Goal: Transaction & Acquisition: Purchase product/service

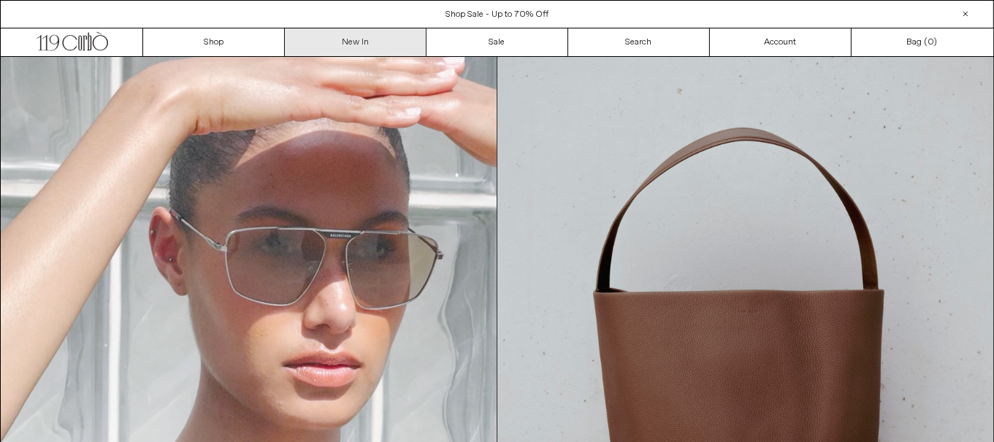
click at [346, 43] on link "New In" at bounding box center [356, 42] width 142 height 28
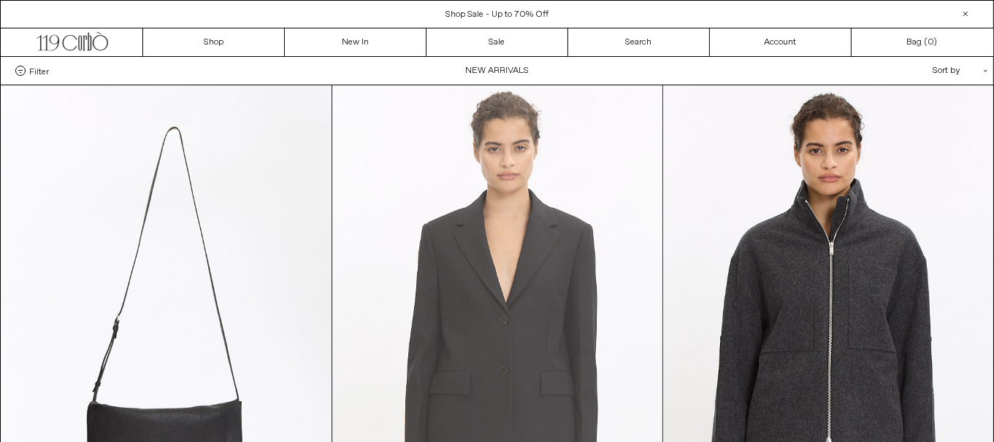
click at [550, 291] on at bounding box center [497, 332] width 330 height 495
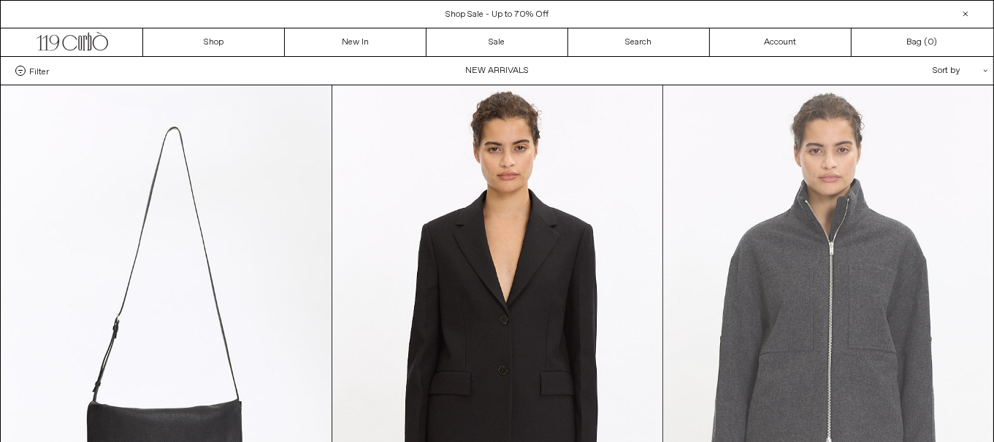
click at [729, 349] on at bounding box center [828, 332] width 330 height 495
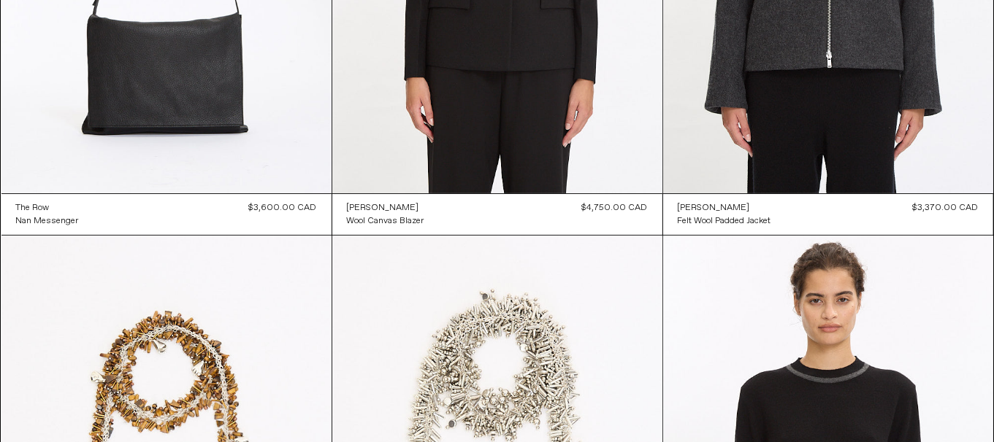
scroll to position [774, 0]
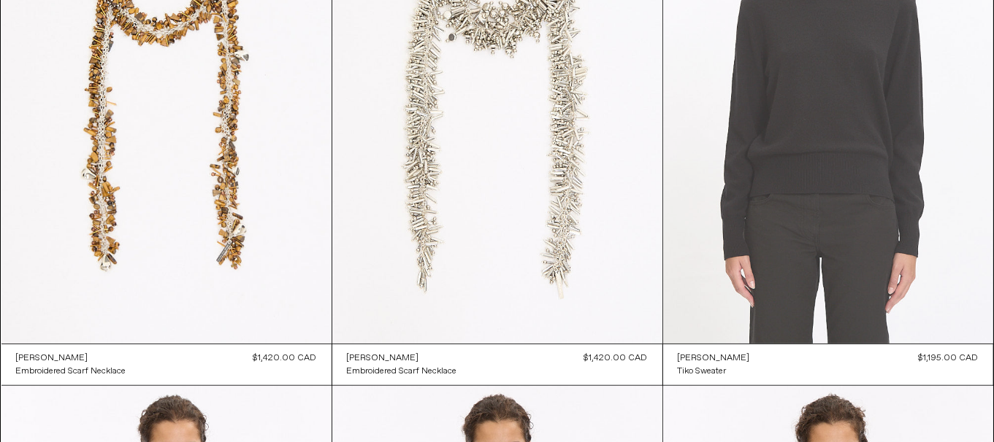
click at [837, 136] on at bounding box center [828, 96] width 330 height 495
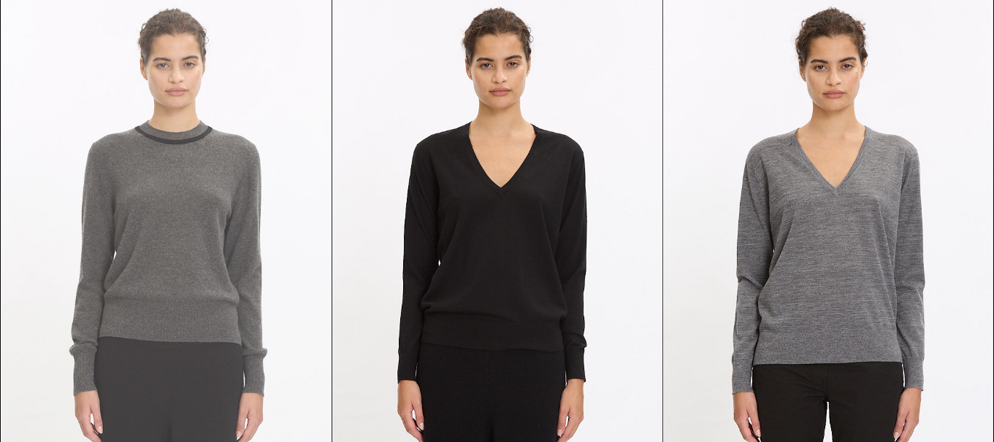
click at [164, 227] on at bounding box center [166, 246] width 330 height 495
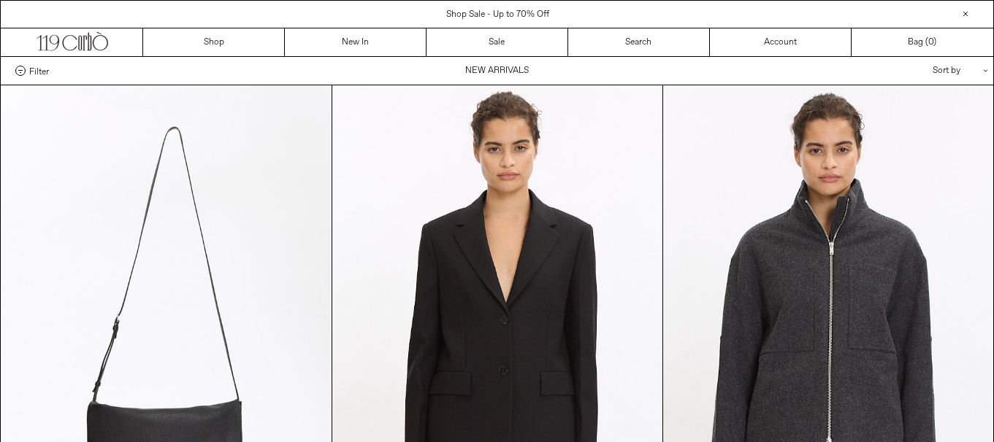
scroll to position [1161, 0]
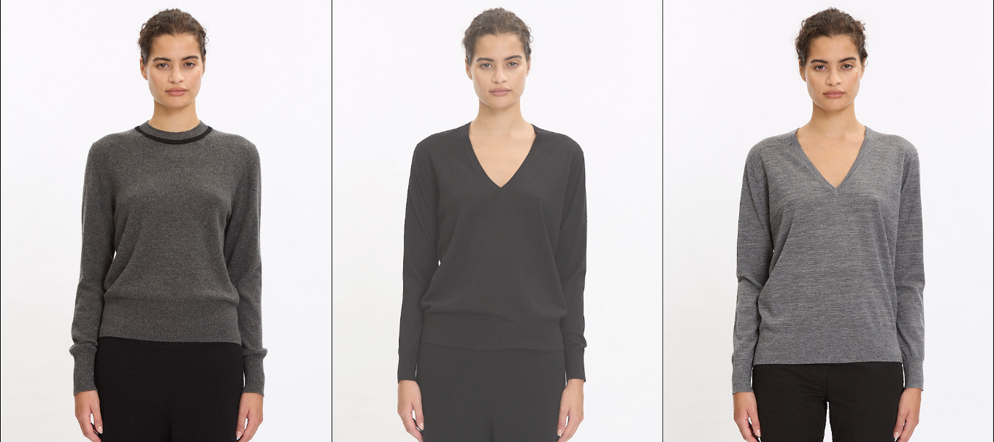
click at [440, 329] on at bounding box center [497, 246] width 330 height 495
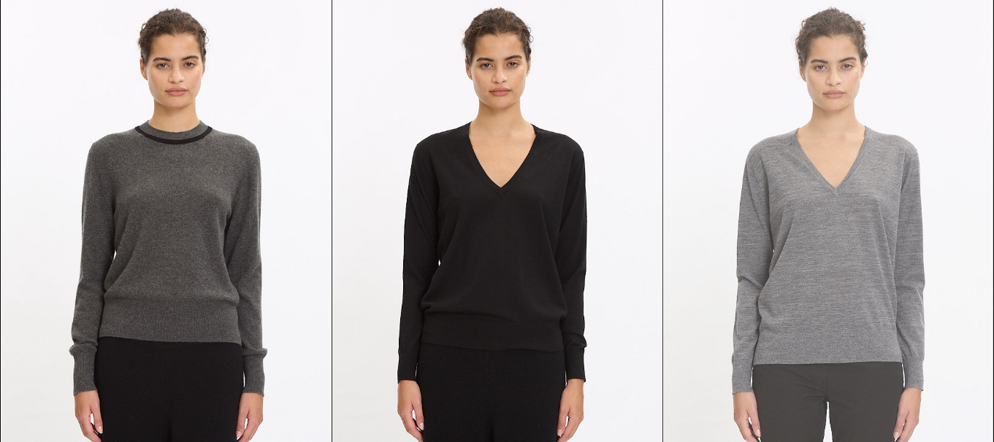
click at [764, 266] on at bounding box center [828, 246] width 330 height 495
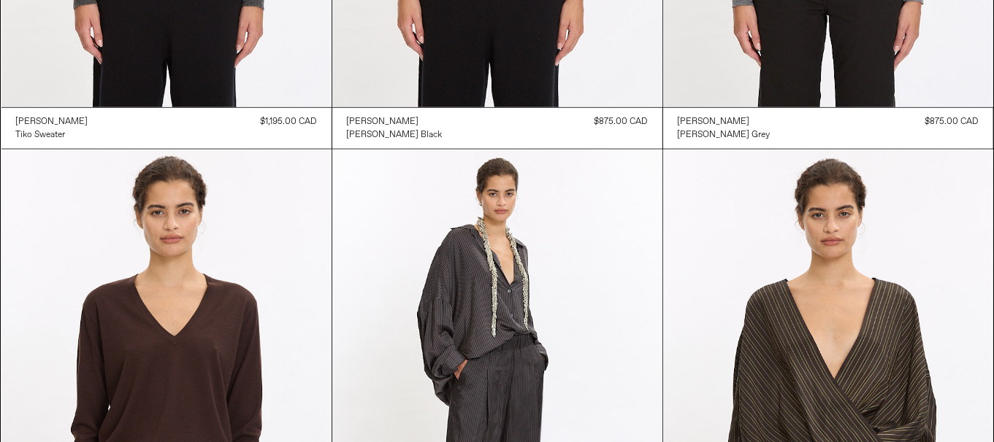
scroll to position [1935, 0]
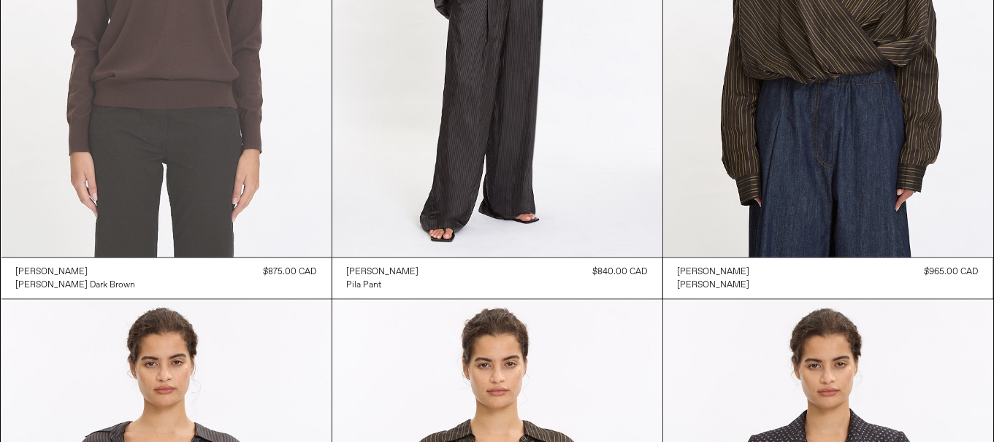
click at [202, 108] on at bounding box center [166, 10] width 330 height 495
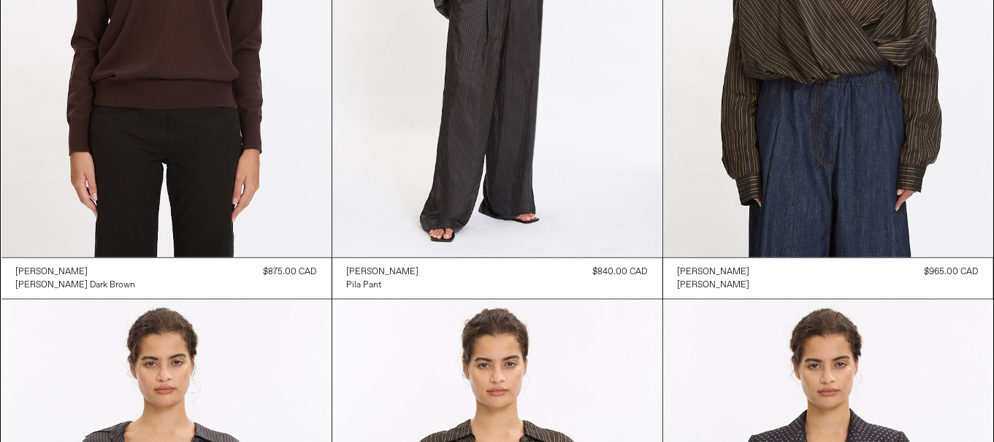
click at [544, 296] on div "Dries Van Noten Pila Pant Regular price $840.00 CAD Sold out Sale price $840.00…" at bounding box center [497, 279] width 330 height 42
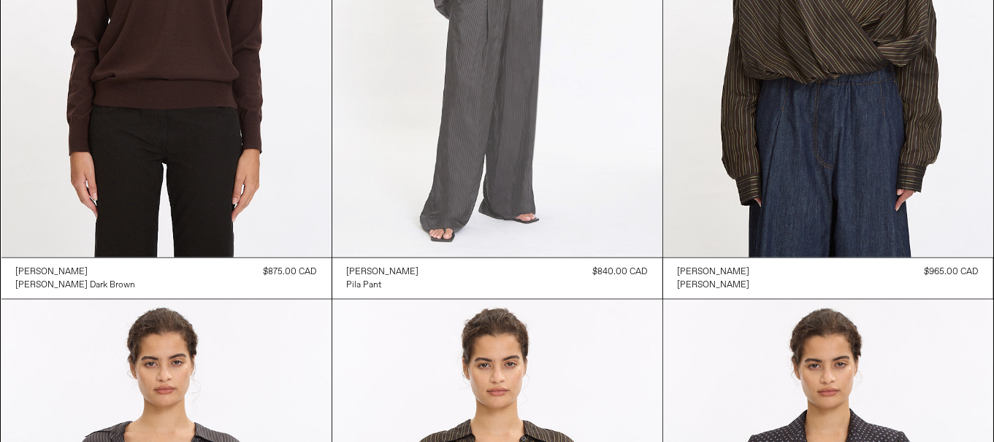
click at [530, 173] on at bounding box center [497, 10] width 330 height 495
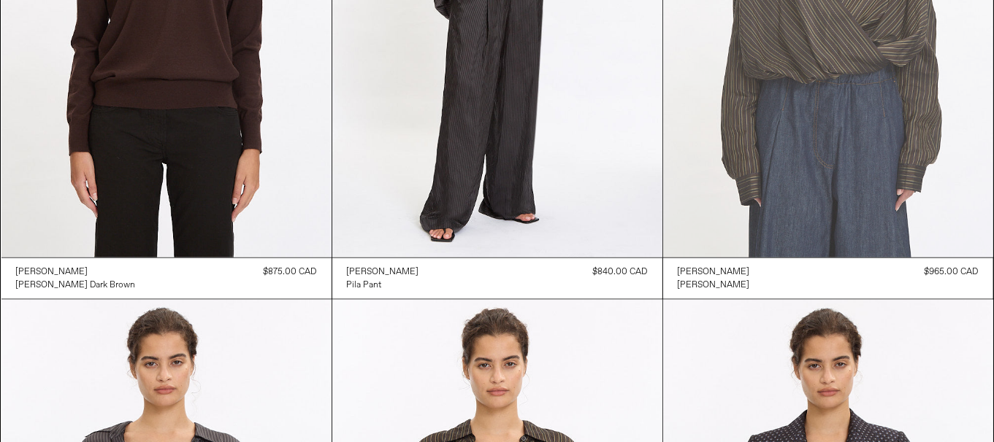
click at [889, 199] on at bounding box center [828, 10] width 330 height 495
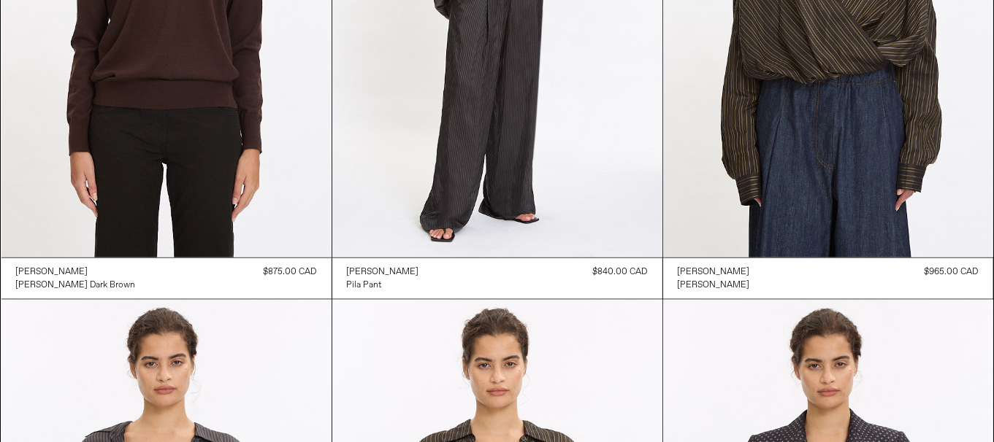
scroll to position [2322, 0]
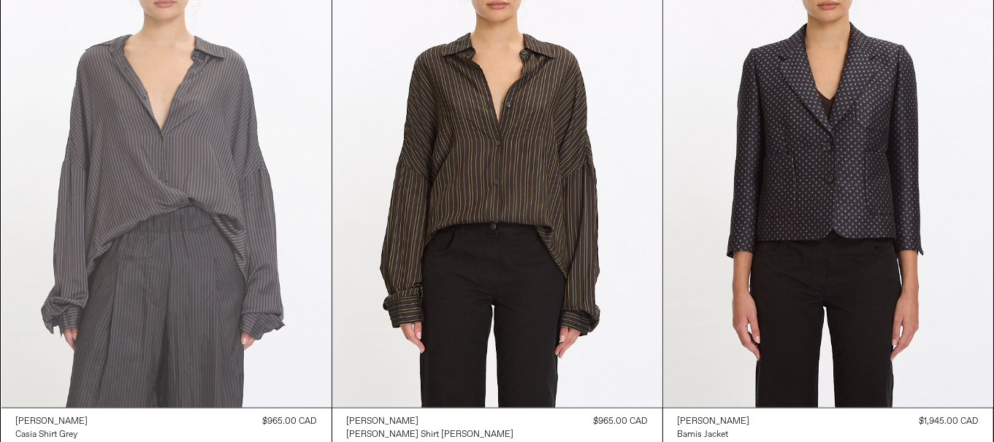
click at [186, 132] on at bounding box center [166, 160] width 330 height 495
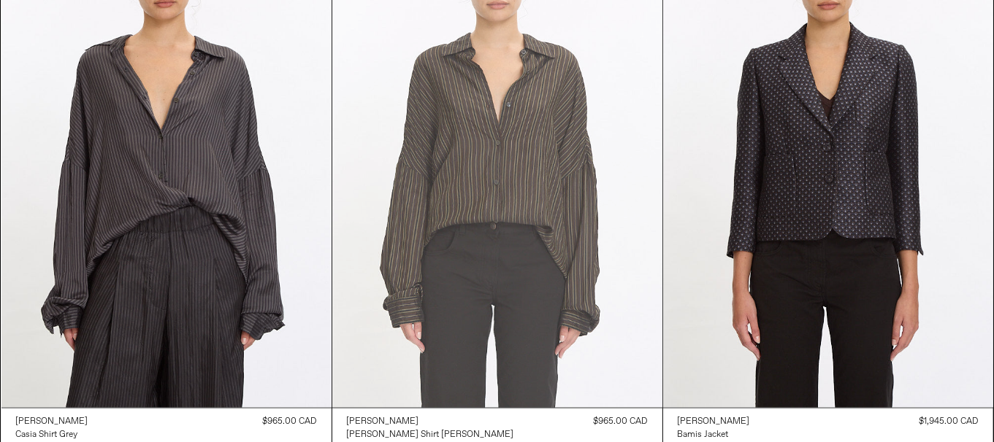
click at [468, 237] on at bounding box center [497, 160] width 330 height 495
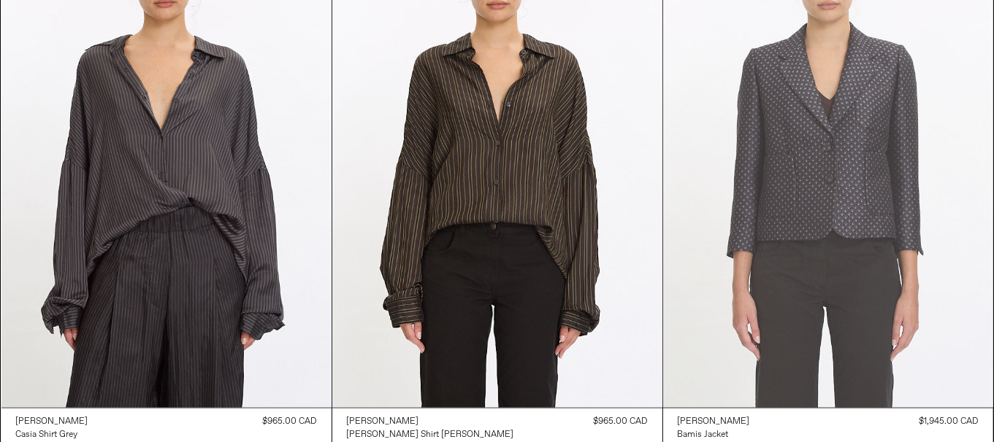
click at [770, 280] on at bounding box center [828, 160] width 330 height 495
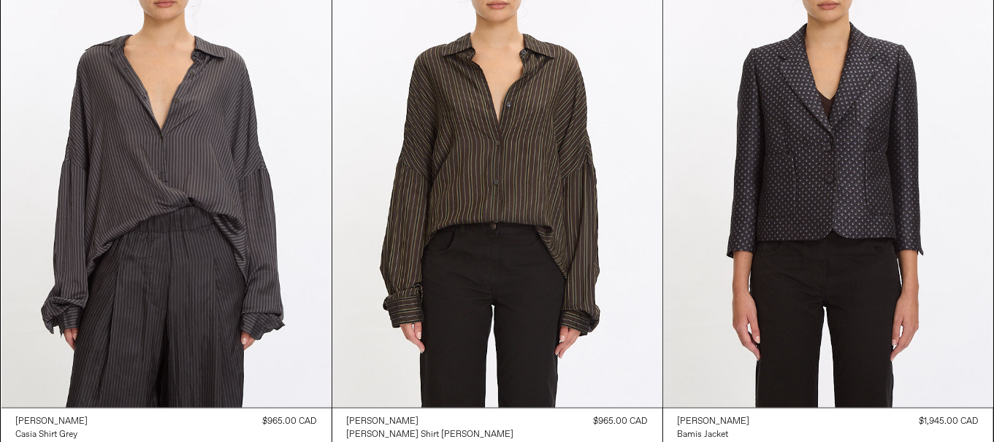
scroll to position [2709, 0]
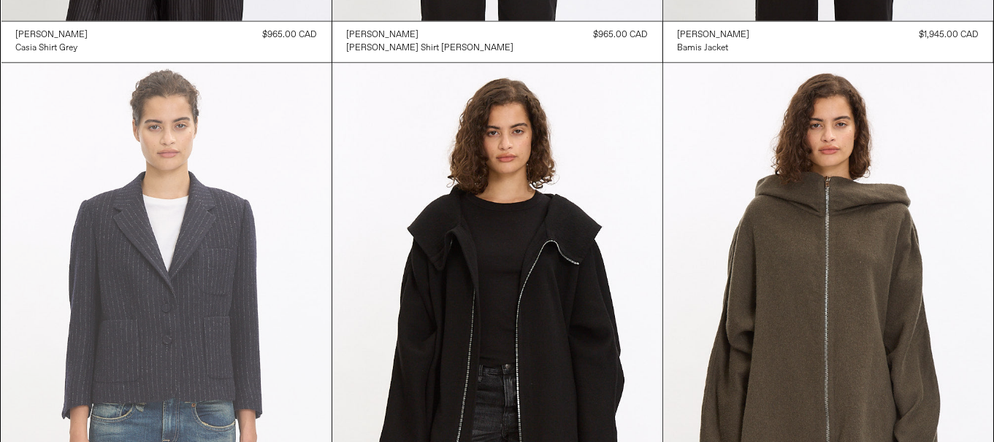
click at [245, 183] on at bounding box center [166, 310] width 330 height 495
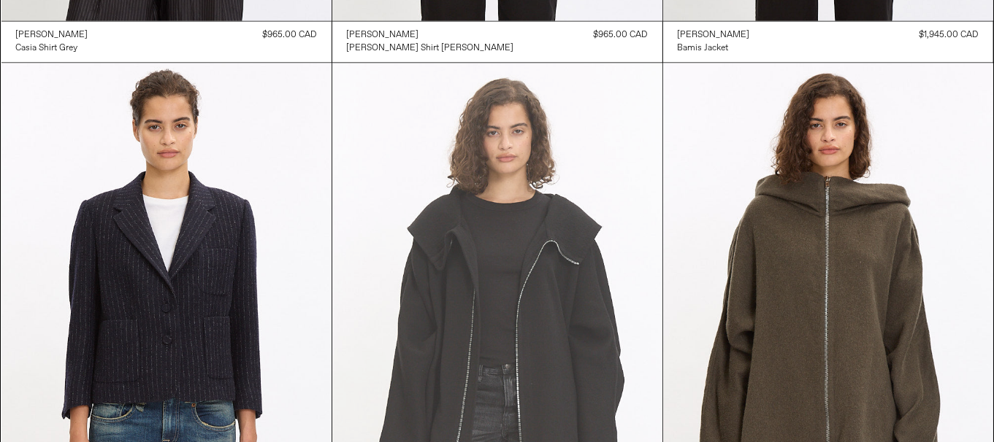
click at [501, 278] on at bounding box center [497, 310] width 330 height 495
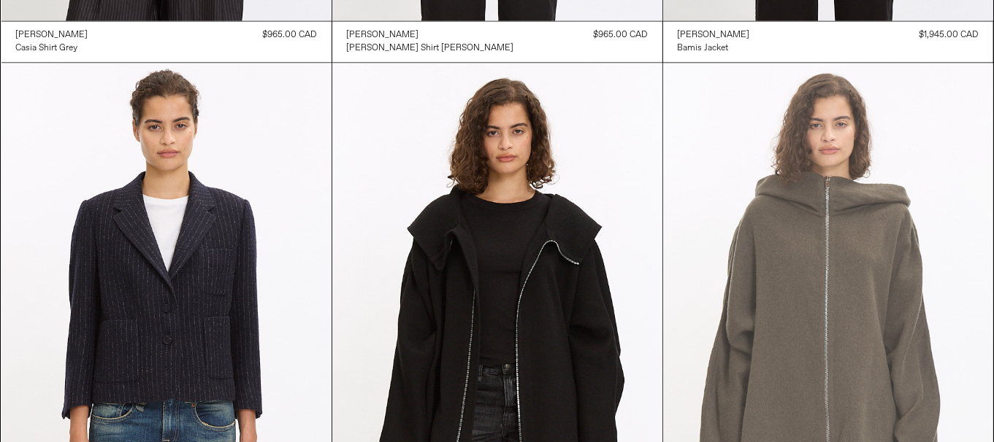
click at [789, 315] on at bounding box center [828, 310] width 330 height 495
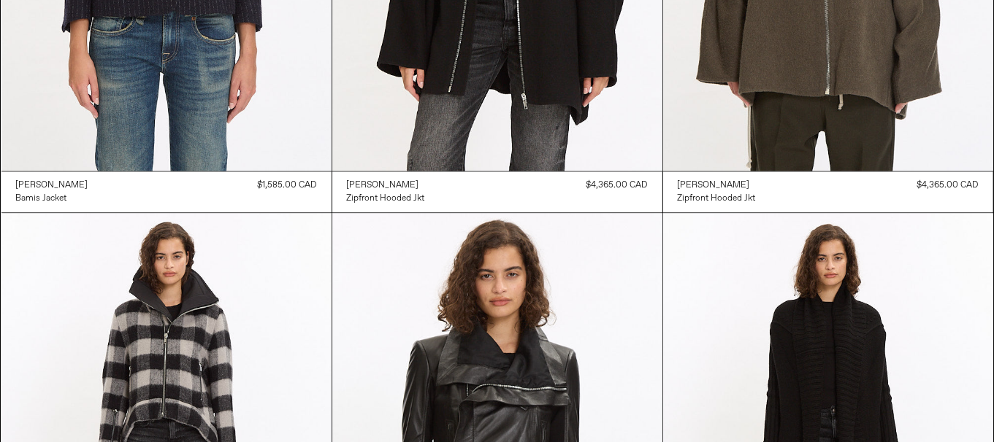
scroll to position [3483, 0]
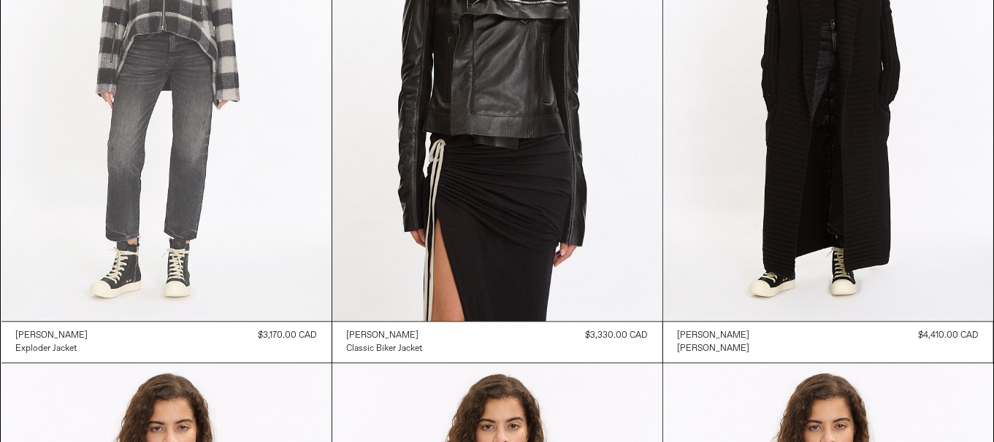
click at [251, 101] on at bounding box center [166, 73] width 330 height 495
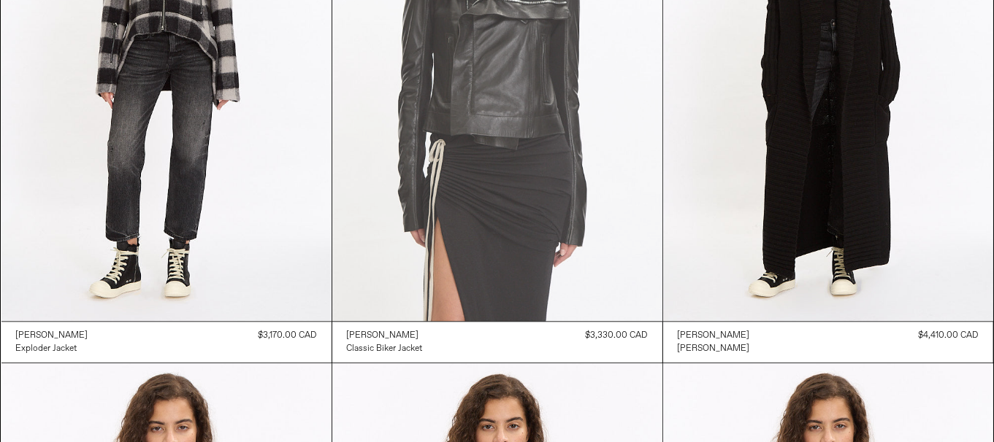
click at [569, 256] on at bounding box center [497, 73] width 330 height 495
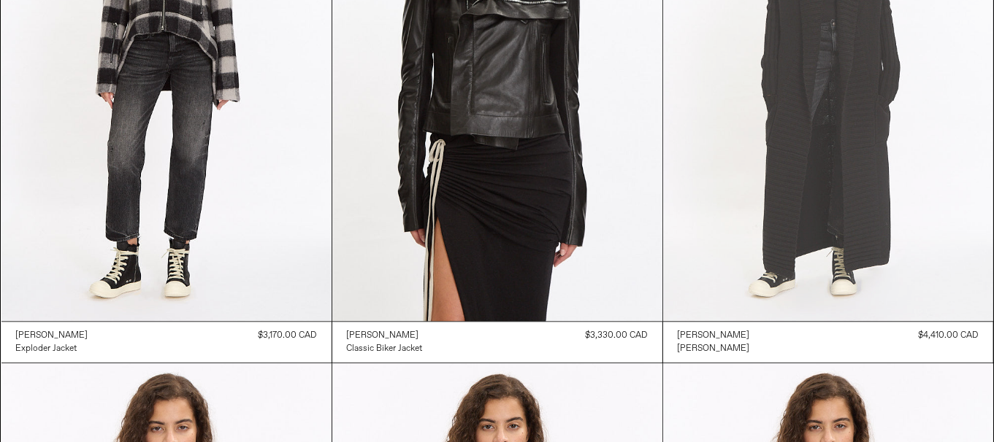
click at [765, 271] on at bounding box center [828, 73] width 330 height 495
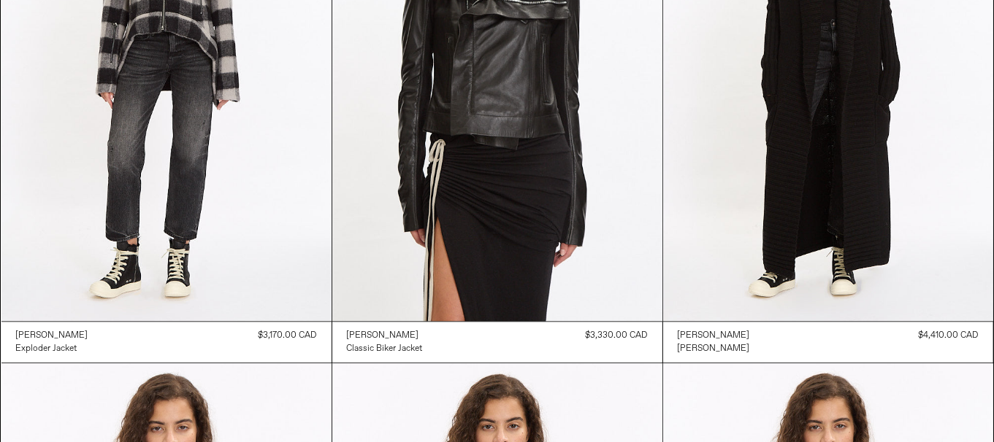
scroll to position [3870, 0]
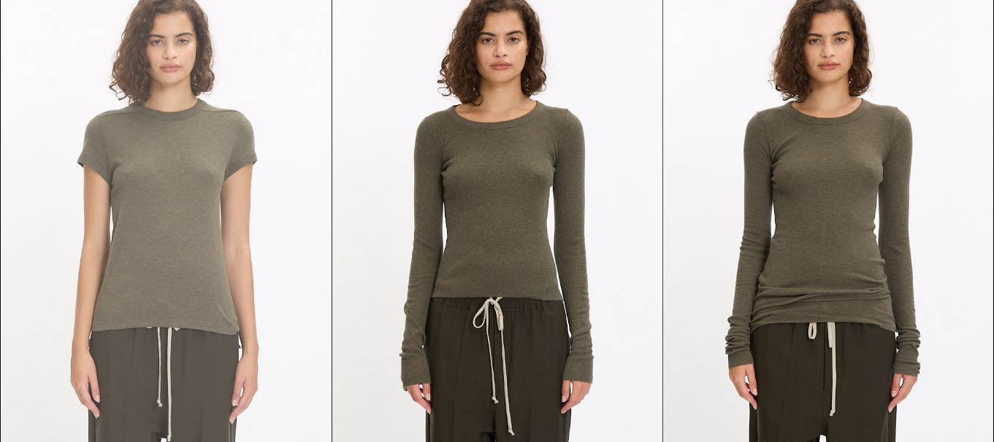
click at [201, 118] on at bounding box center [166, 224] width 330 height 495
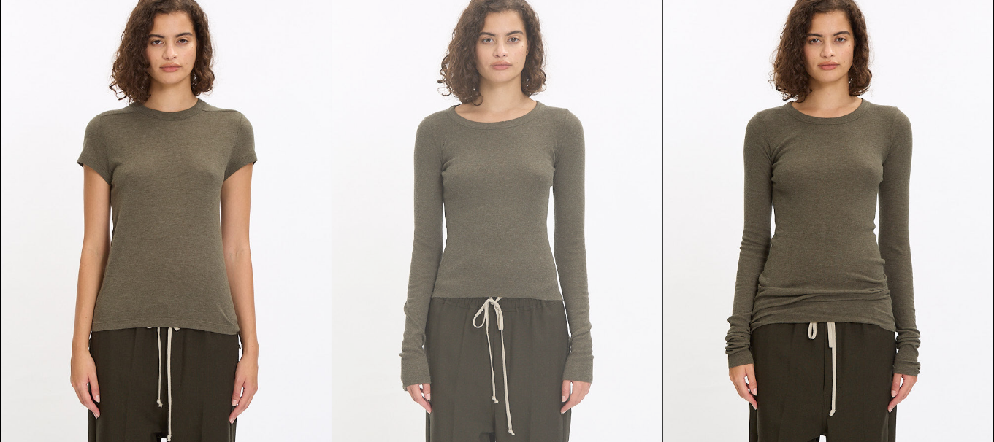
click at [507, 273] on at bounding box center [497, 224] width 330 height 495
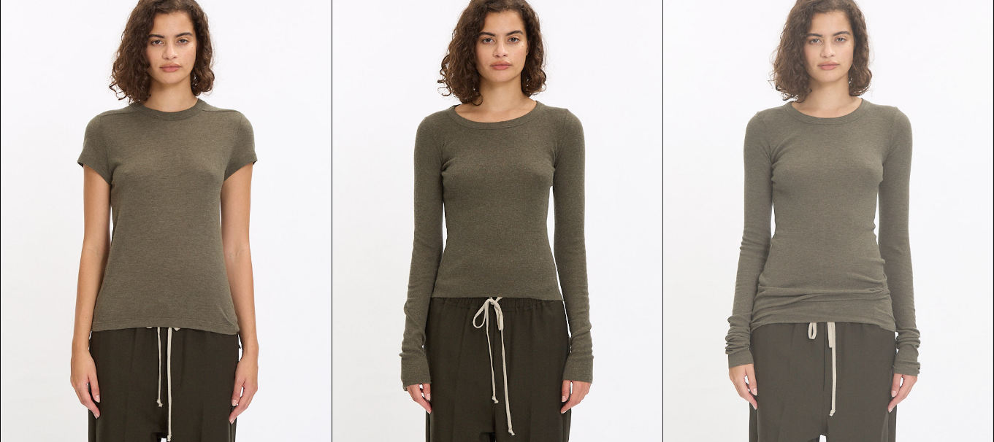
click at [852, 316] on at bounding box center [828, 224] width 330 height 495
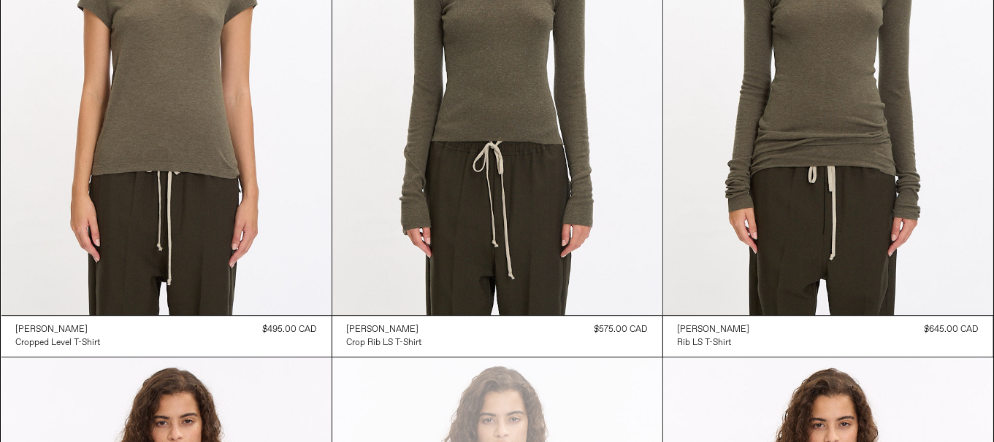
scroll to position [4413, 0]
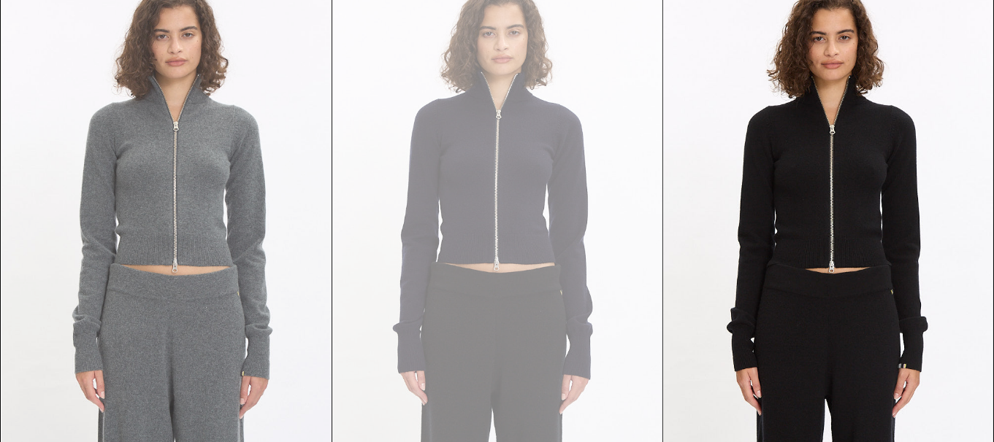
click at [209, 132] on at bounding box center [166, 218] width 330 height 495
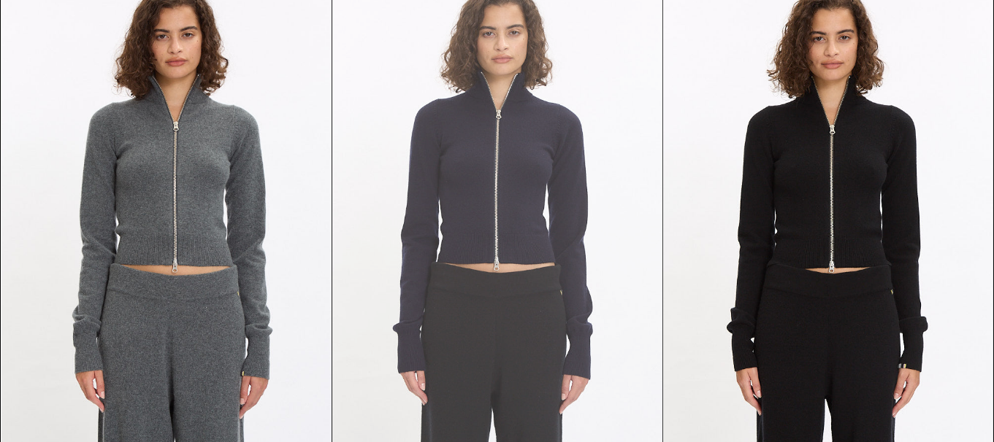
click at [513, 242] on at bounding box center [497, 218] width 330 height 495
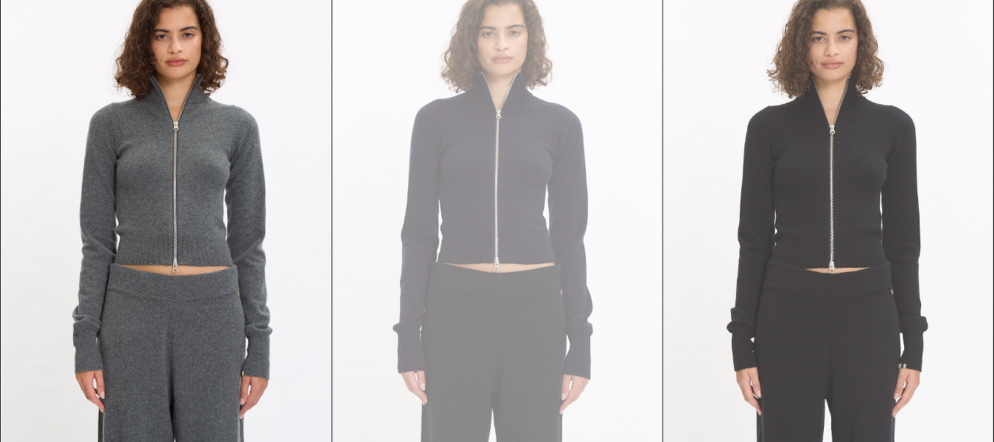
click at [856, 297] on at bounding box center [828, 218] width 330 height 495
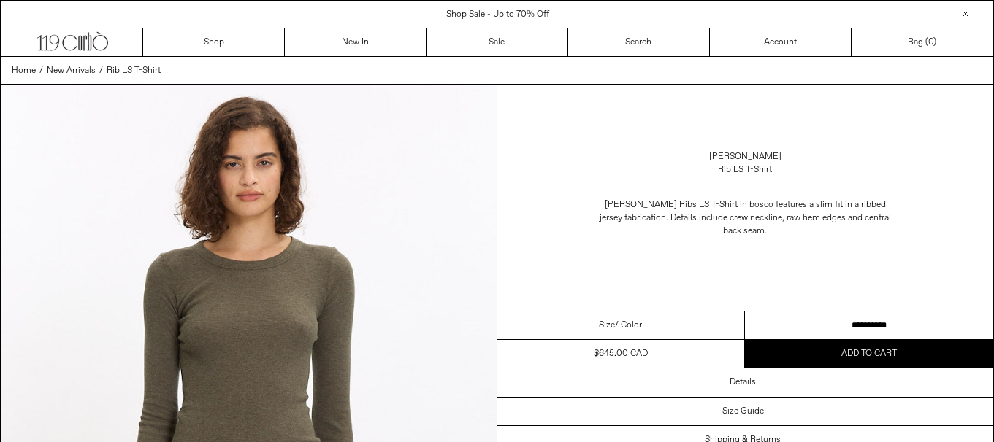
click at [852, 318] on select "**********" at bounding box center [869, 326] width 248 height 28
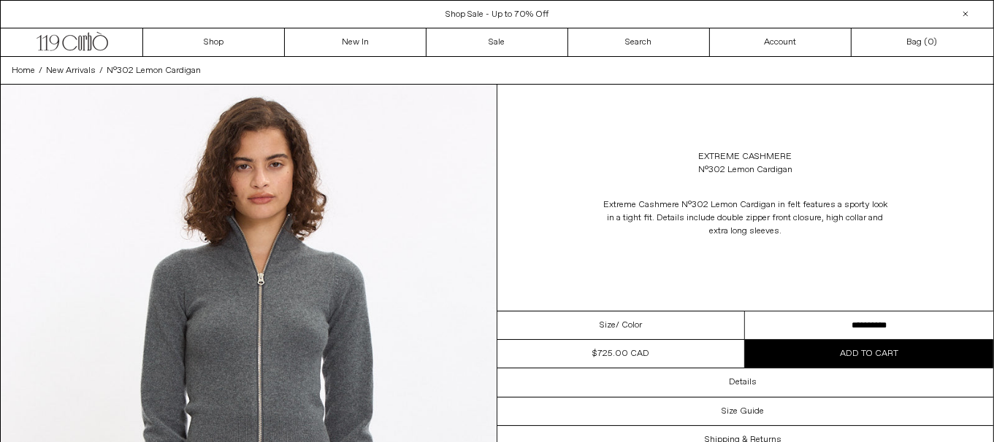
click at [770, 327] on select "**********" at bounding box center [869, 326] width 248 height 28
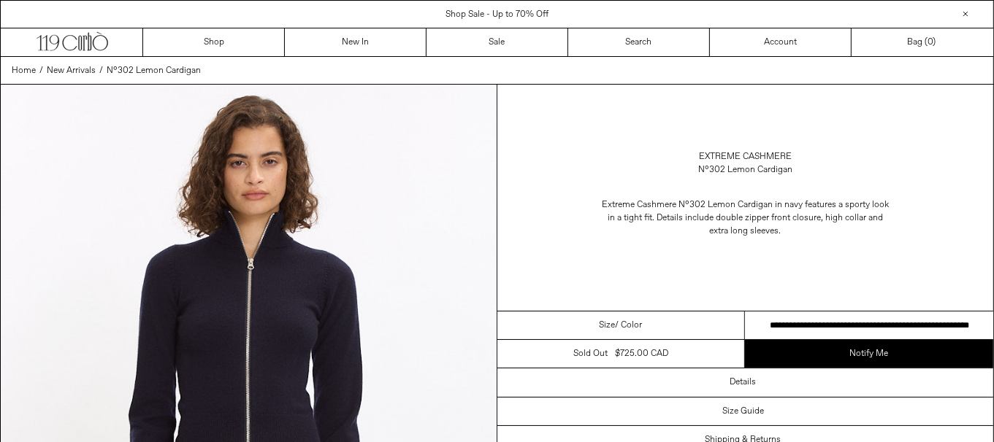
click at [818, 335] on select "**********" at bounding box center [869, 326] width 248 height 28
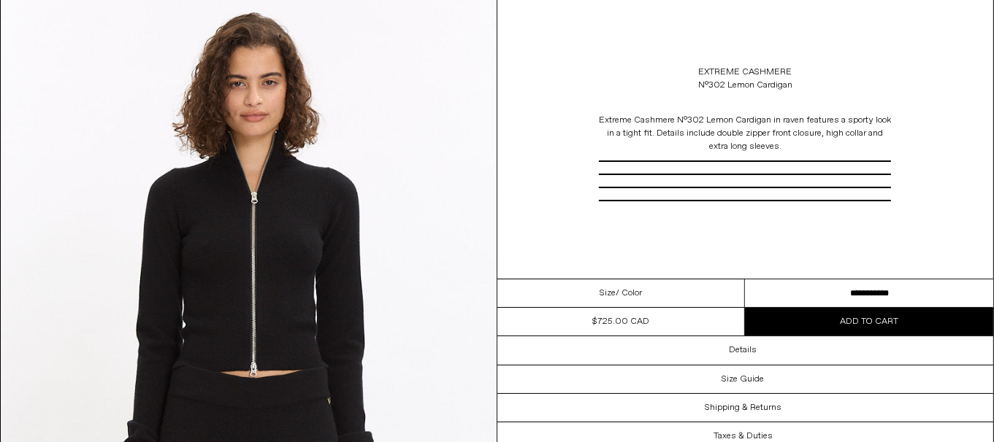
scroll to position [88, 0]
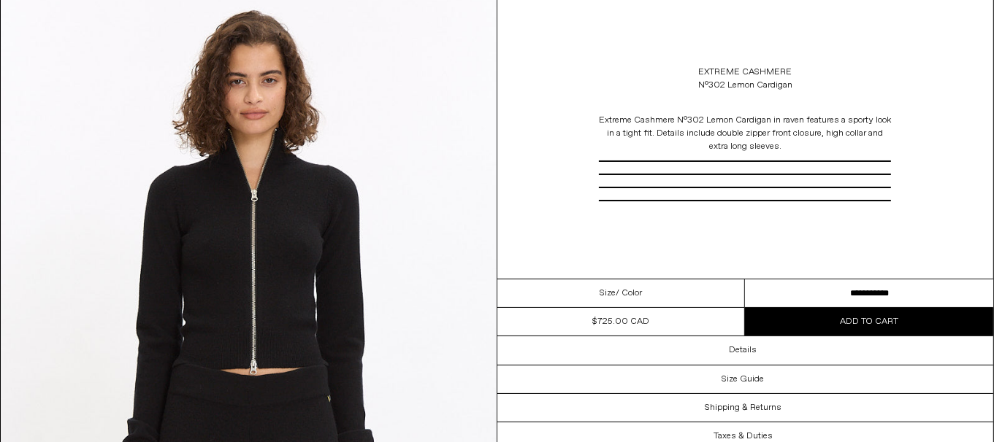
click at [922, 290] on select "**********" at bounding box center [869, 294] width 248 height 28
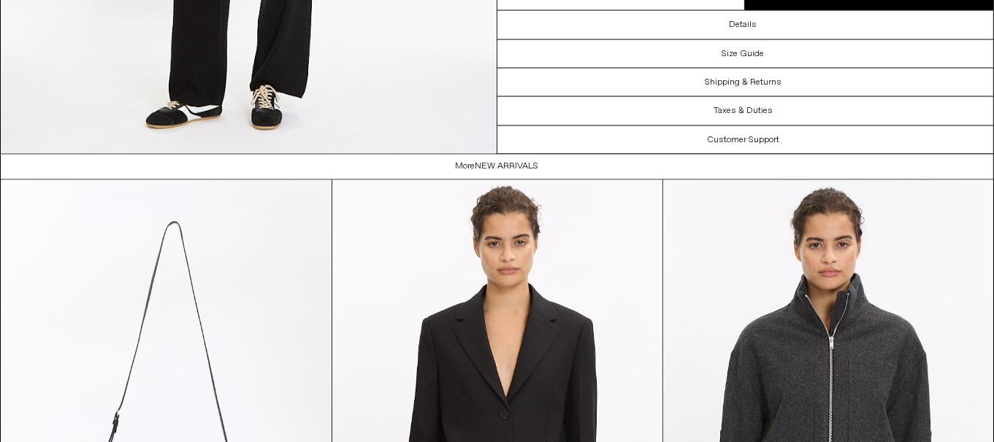
scroll to position [2771, 0]
